Goal: Information Seeking & Learning: Understand process/instructions

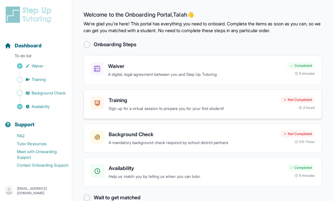
click at [179, 97] on h3 "Training" at bounding box center [192, 101] width 167 height 8
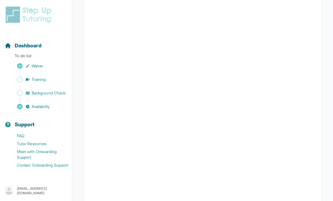
scroll to position [80, 0]
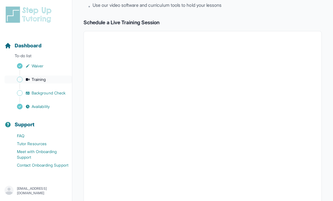
click at [23, 81] on link "Training" at bounding box center [38, 80] width 67 height 8
click at [24, 67] on link "Waiver" at bounding box center [38, 66] width 67 height 8
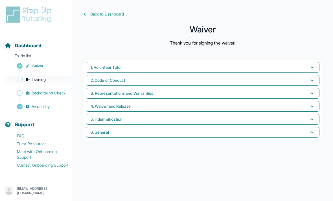
click at [23, 80] on link "Training" at bounding box center [38, 80] width 67 height 8
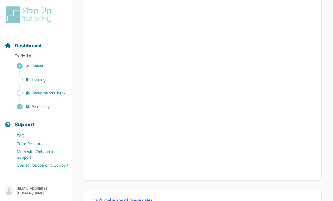
scroll to position [175, 0]
click at [23, 81] on link "Training" at bounding box center [38, 80] width 67 height 8
click at [22, 96] on link "Background Check" at bounding box center [38, 93] width 67 height 8
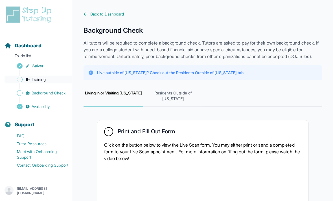
click at [21, 83] on link "Training" at bounding box center [38, 80] width 67 height 8
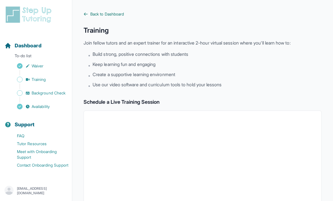
click at [87, 14] on icon at bounding box center [86, 14] width 5 height 5
